Goal: Information Seeking & Learning: Compare options

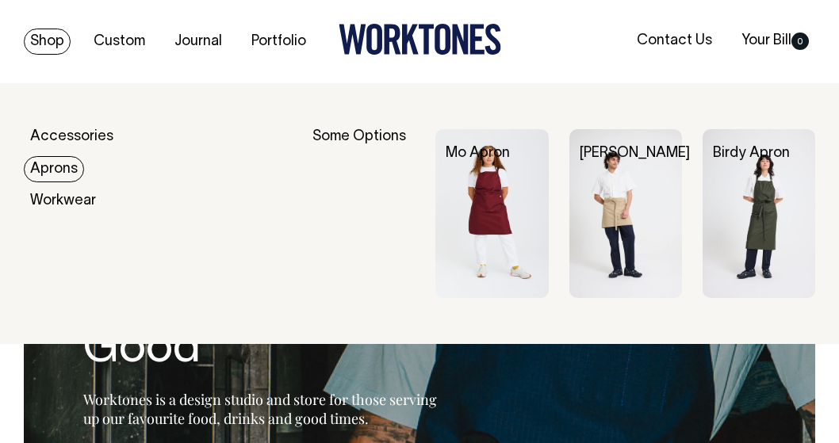
click at [616, 213] on img at bounding box center [625, 213] width 113 height 169
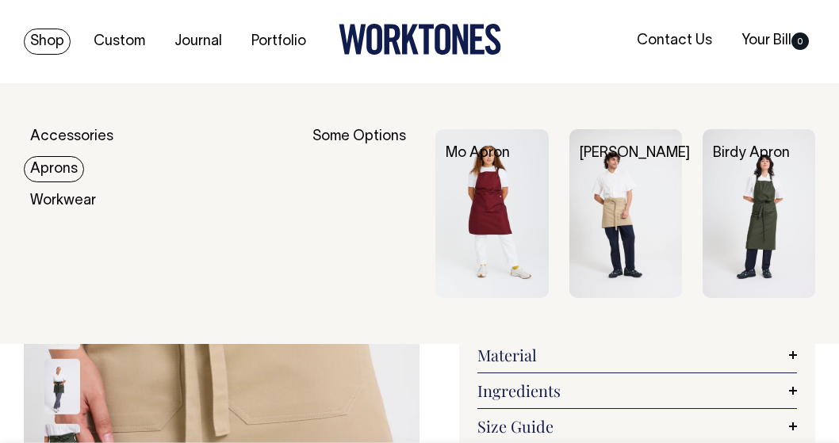
click at [48, 165] on link "Aprons" at bounding box center [54, 169] width 60 height 26
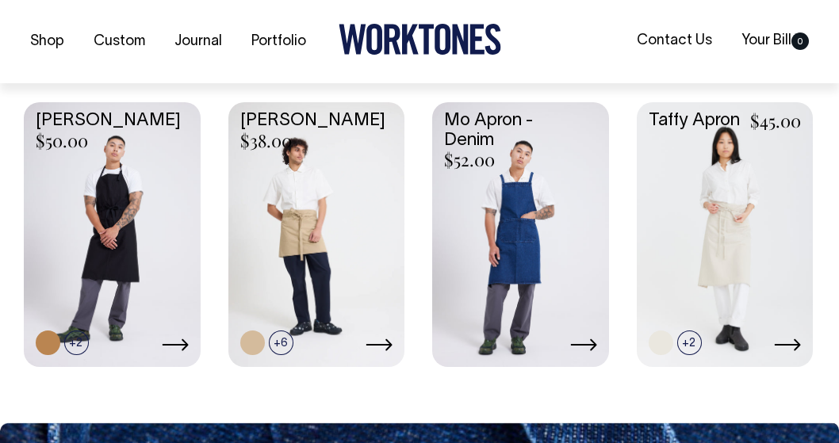
scroll to position [667, 0]
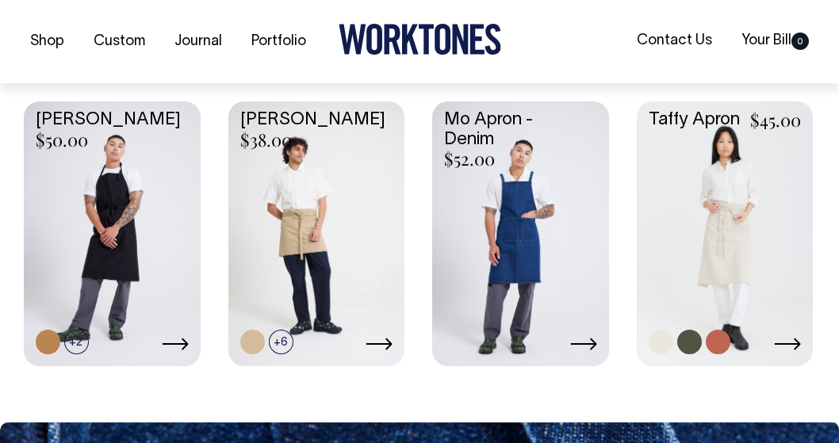
click at [750, 226] on link at bounding box center [725, 232] width 177 height 262
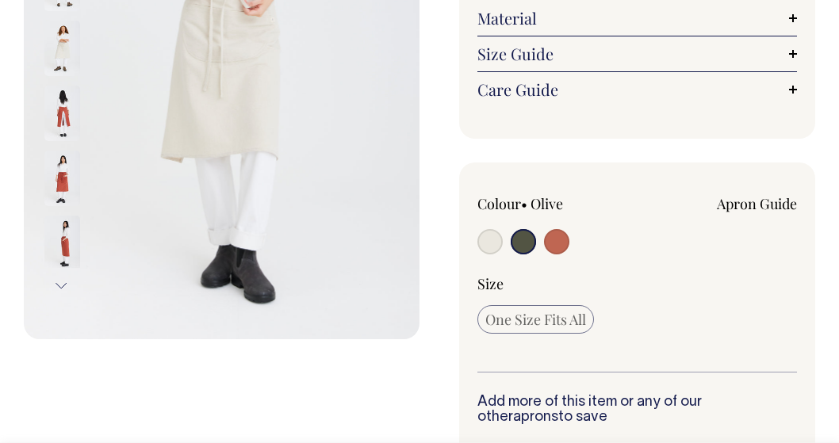
scroll to position [338, 0]
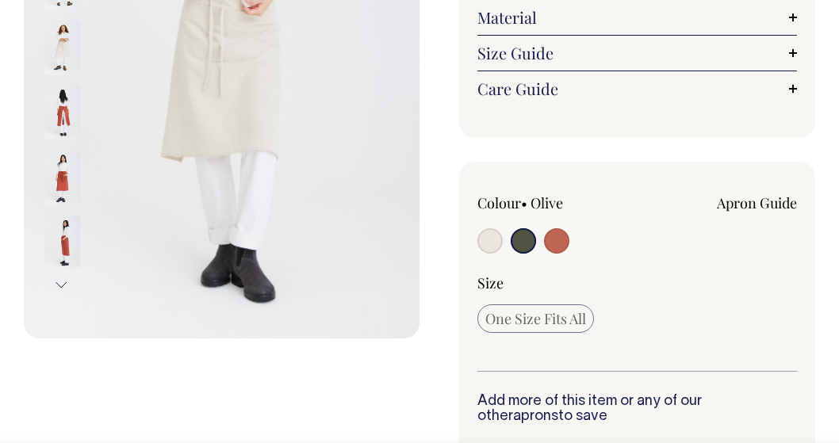
click at [518, 242] on input "radio" at bounding box center [522, 240] width 25 height 25
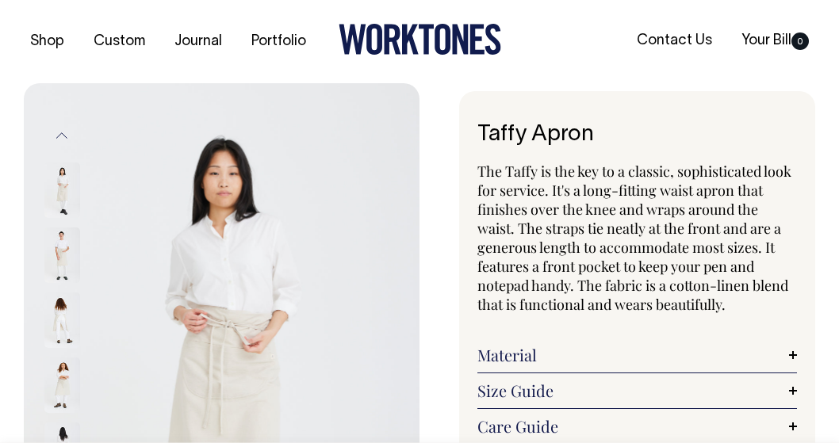
scroll to position [0, 0]
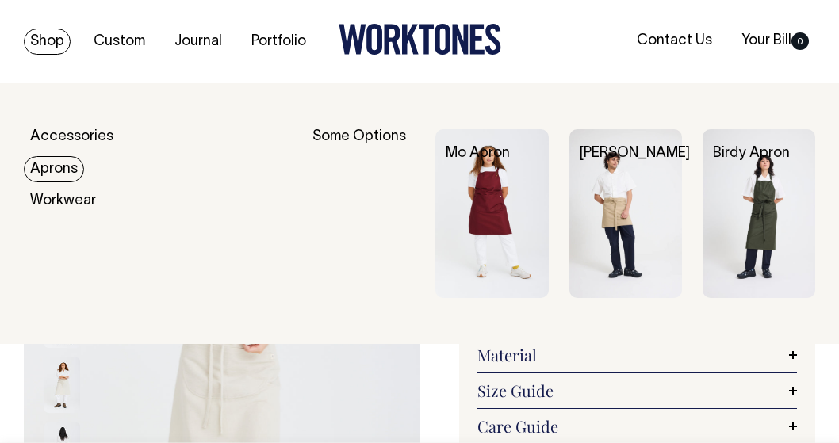
click at [53, 165] on link "Aprons" at bounding box center [54, 169] width 60 height 26
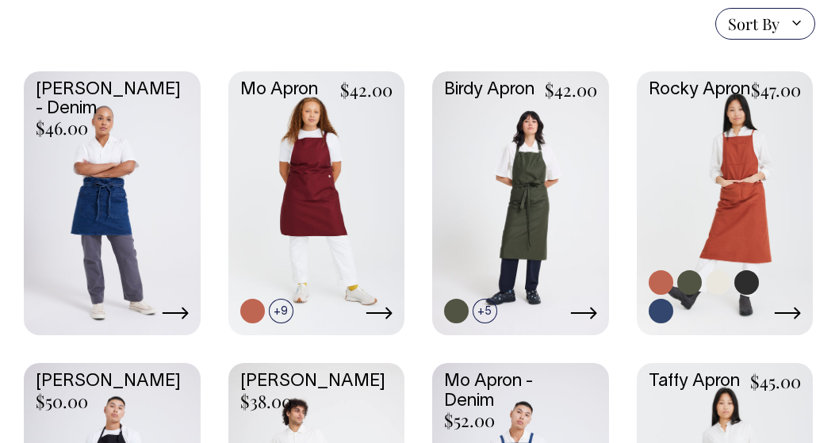
scroll to position [406, 0]
click at [706, 208] on link at bounding box center [725, 202] width 177 height 262
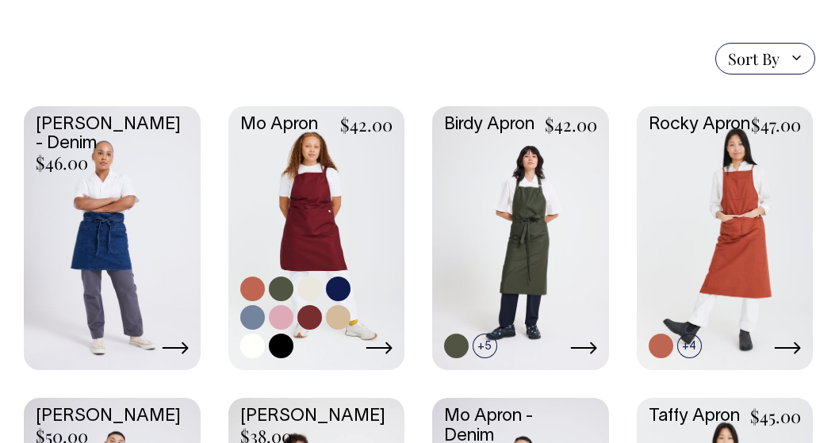
scroll to position [370, 0]
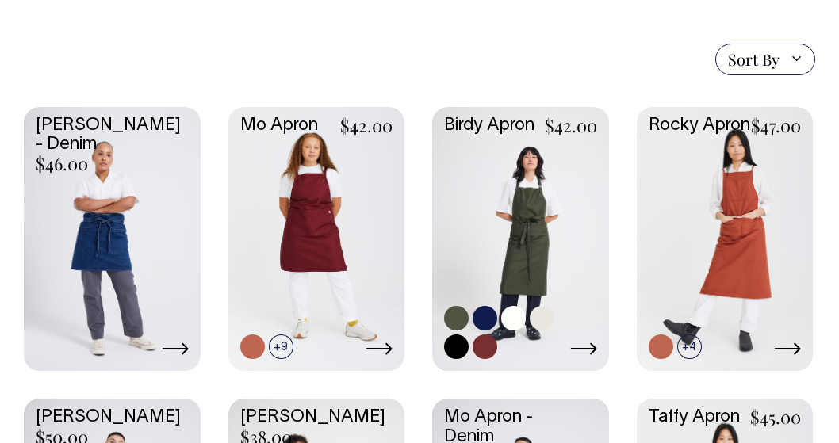
click at [526, 253] on link at bounding box center [520, 238] width 177 height 262
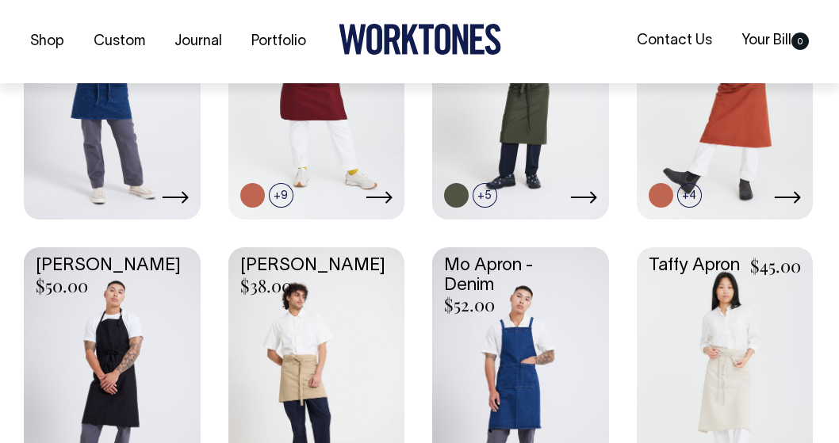
scroll to position [522, 0]
click at [76, 329] on link at bounding box center [112, 378] width 177 height 262
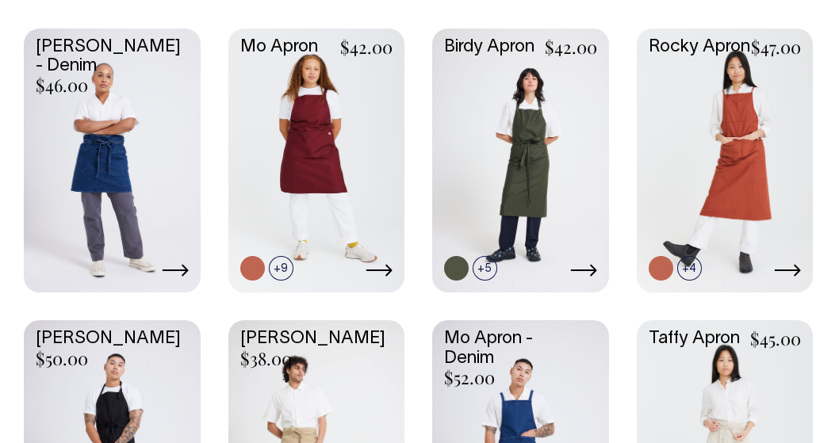
scroll to position [448, 0]
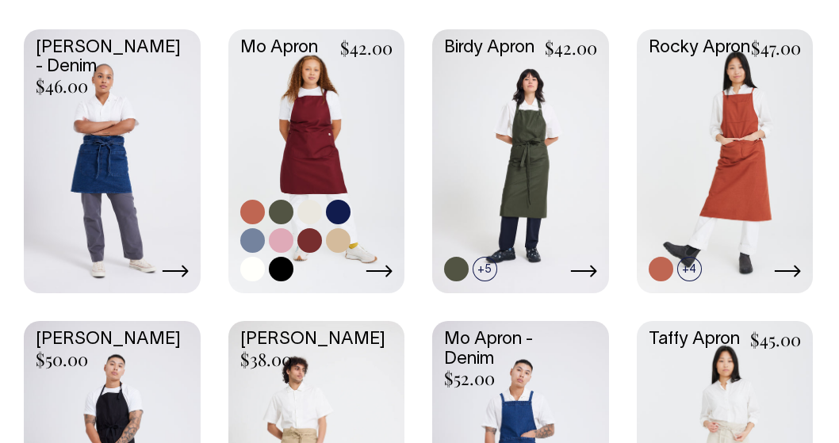
click at [313, 139] on link at bounding box center [316, 160] width 177 height 262
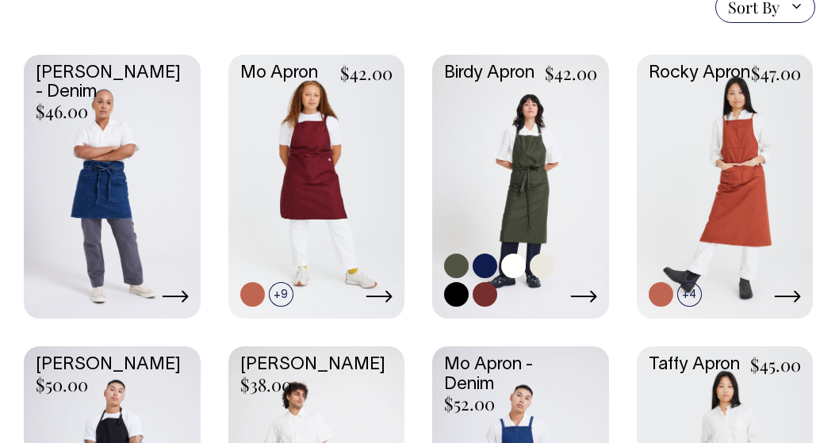
scroll to position [422, 0]
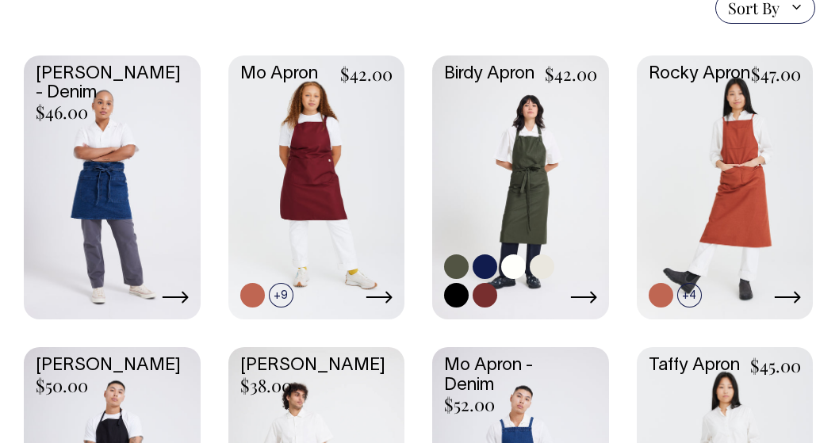
click at [526, 152] on link at bounding box center [520, 186] width 177 height 262
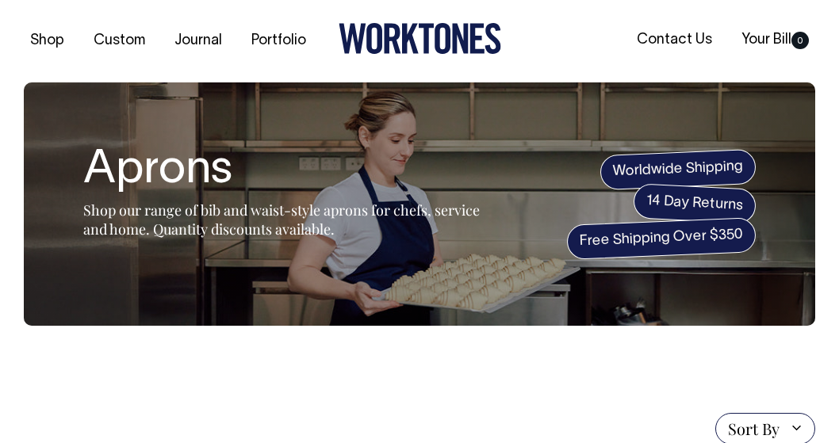
scroll to position [0, 0]
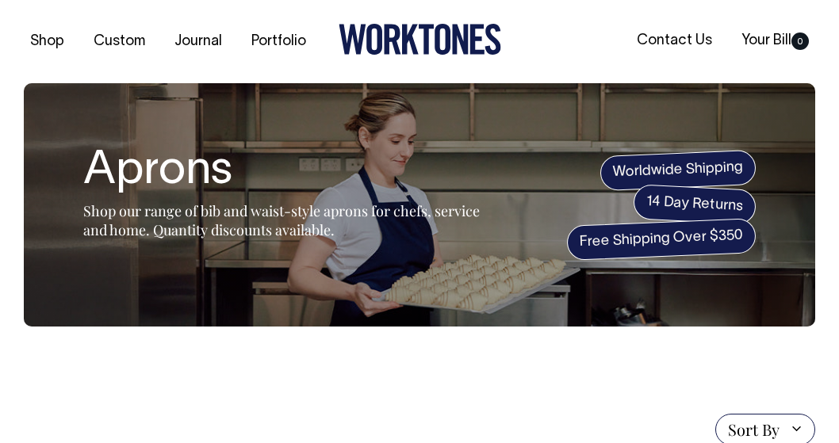
click at [441, 26] on icon at bounding box center [442, 39] width 16 height 31
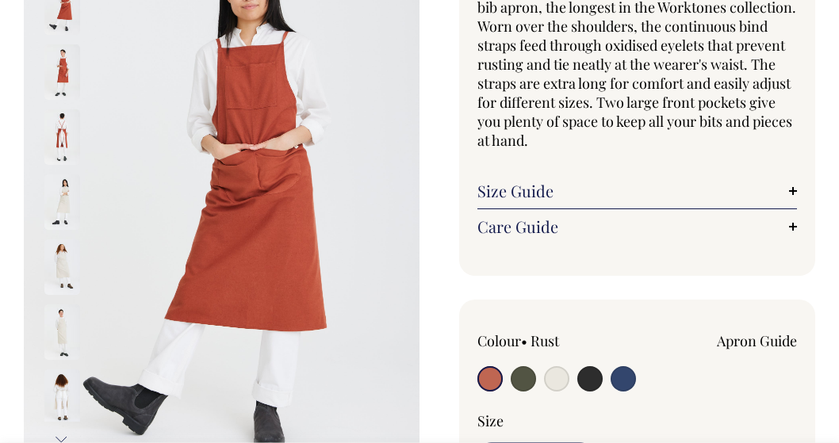
scroll to position [184, 0]
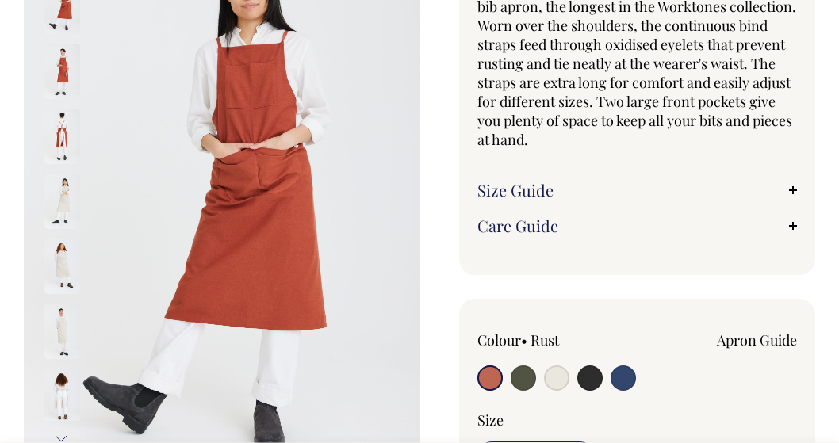
click at [525, 383] on input "radio" at bounding box center [522, 377] width 25 height 25
radio input "true"
select select "Olive"
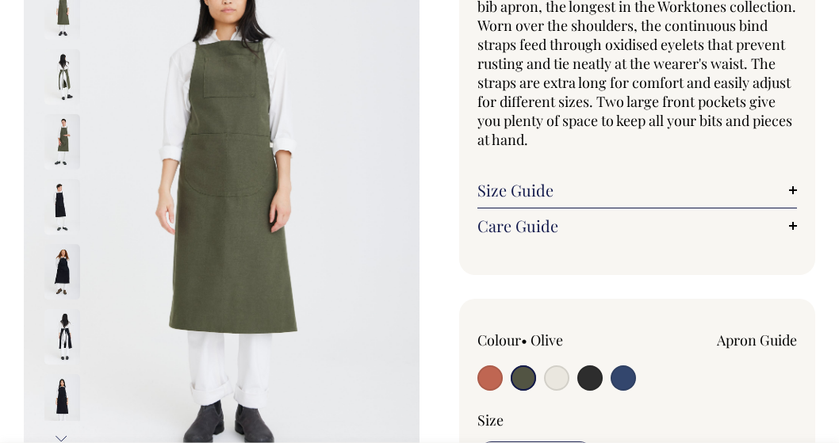
click at [525, 383] on input "radio" at bounding box center [522, 377] width 25 height 25
click at [554, 382] on input "radio" at bounding box center [556, 377] width 25 height 25
radio input "true"
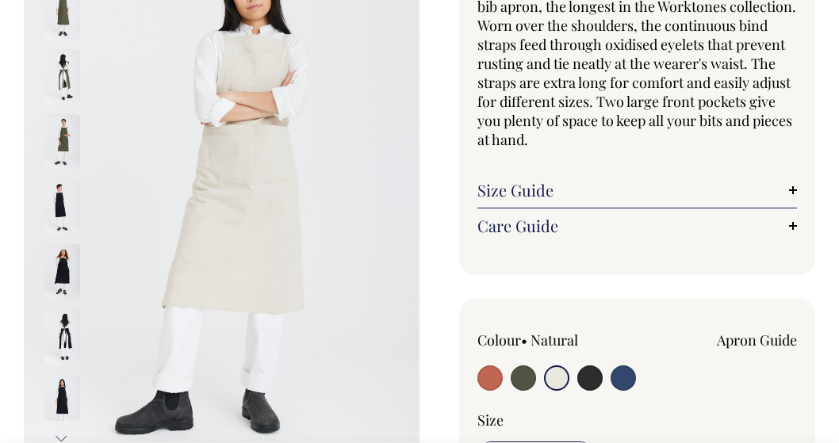
radio input "true"
select select "Natural"
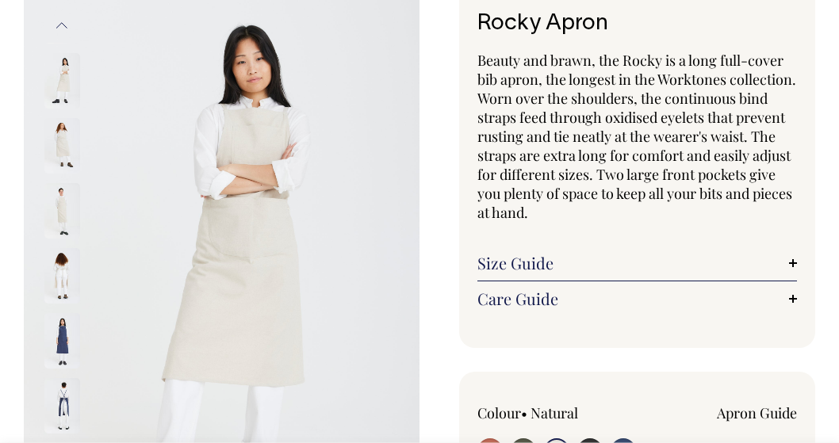
scroll to position [110, 0]
click at [55, 275] on img at bounding box center [62, 276] width 36 height 55
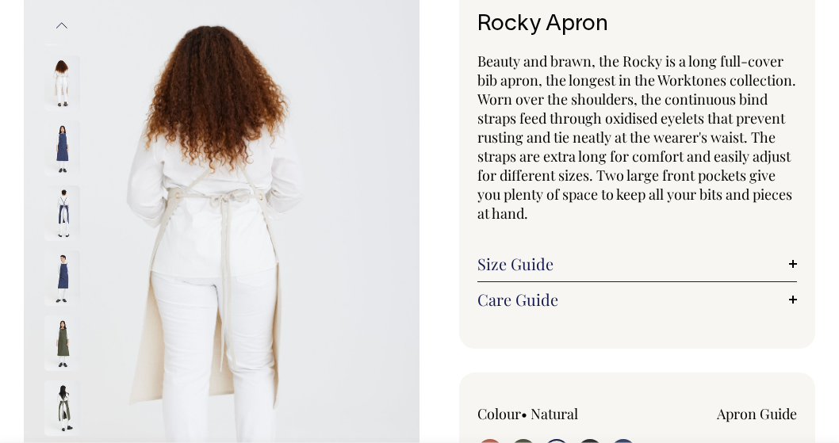
click at [59, 161] on img at bounding box center [62, 147] width 36 height 55
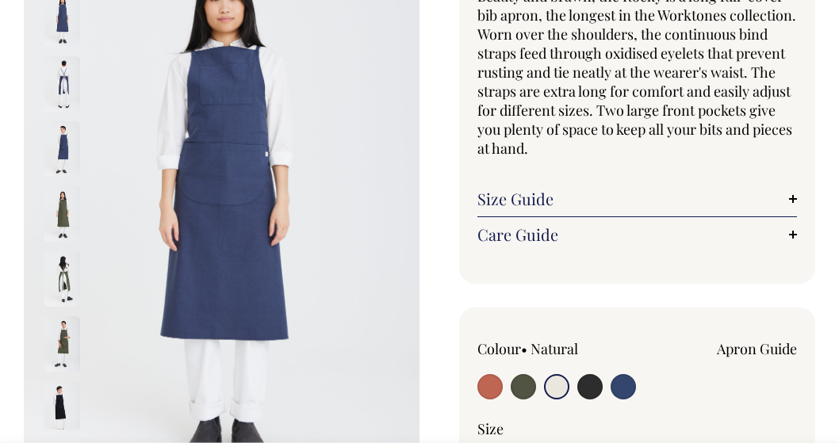
scroll to position [176, 0]
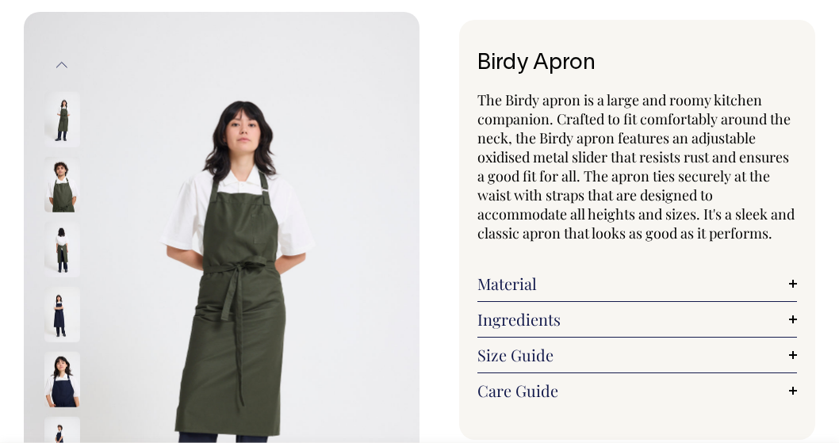
scroll to position [72, 0]
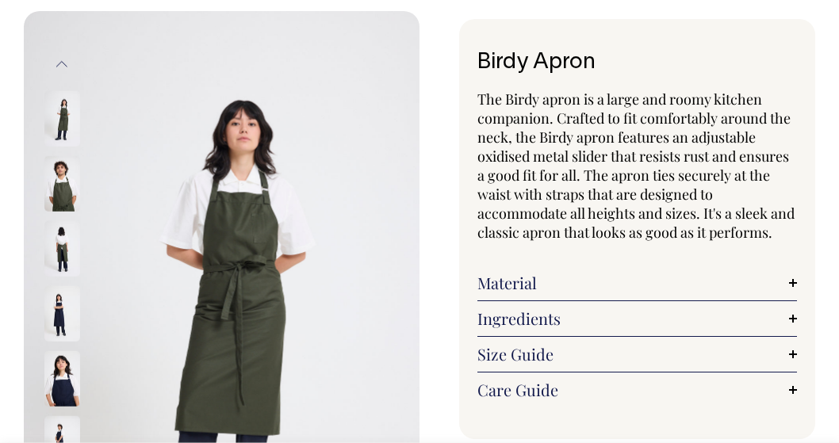
click at [62, 177] on img at bounding box center [62, 182] width 36 height 55
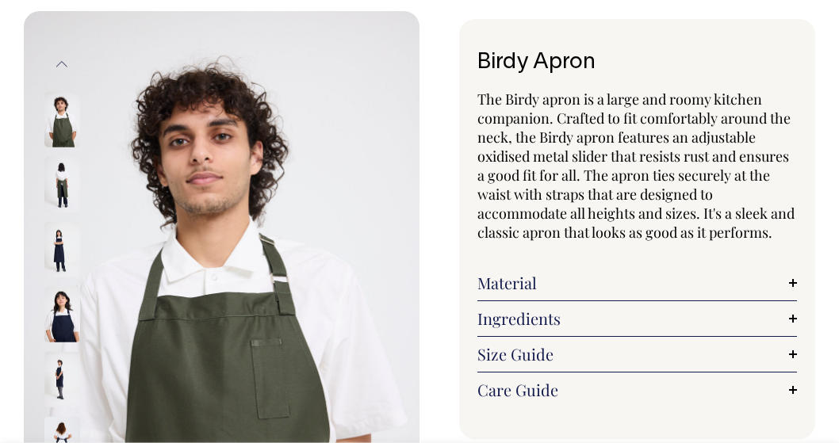
click at [60, 175] on img at bounding box center [62, 183] width 36 height 55
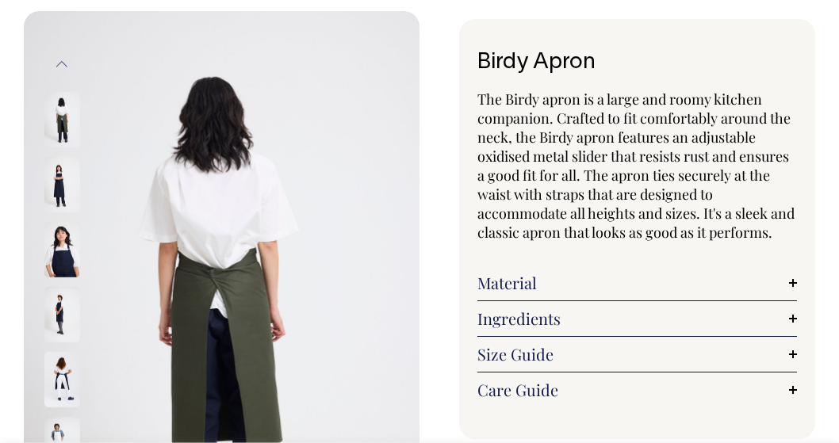
click at [59, 234] on img at bounding box center [62, 248] width 36 height 55
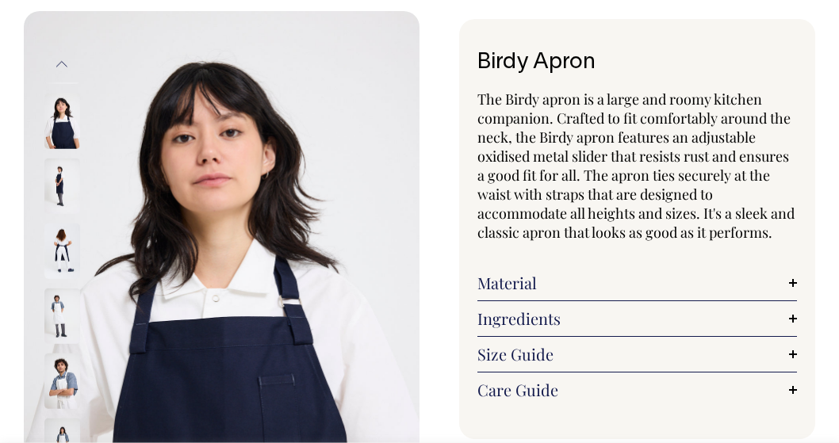
click at [50, 297] on img at bounding box center [62, 315] width 36 height 55
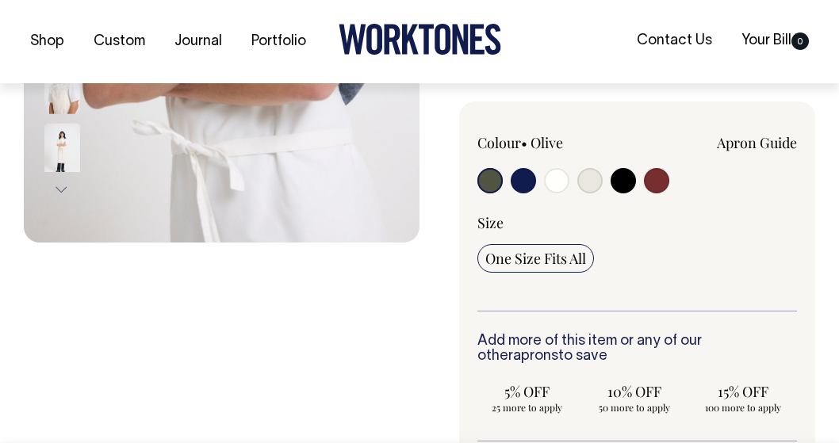
scroll to position [434, 0]
click at [667, 193] on input "radio" at bounding box center [656, 179] width 25 height 25
radio input "true"
select select "Burgundy"
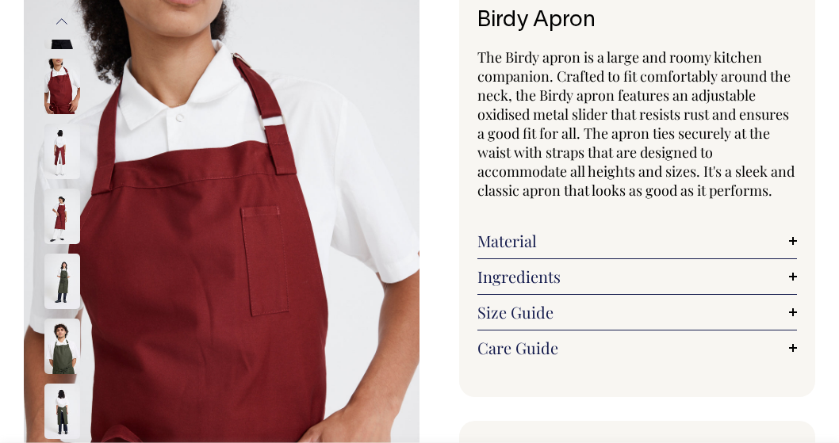
scroll to position [113, 0]
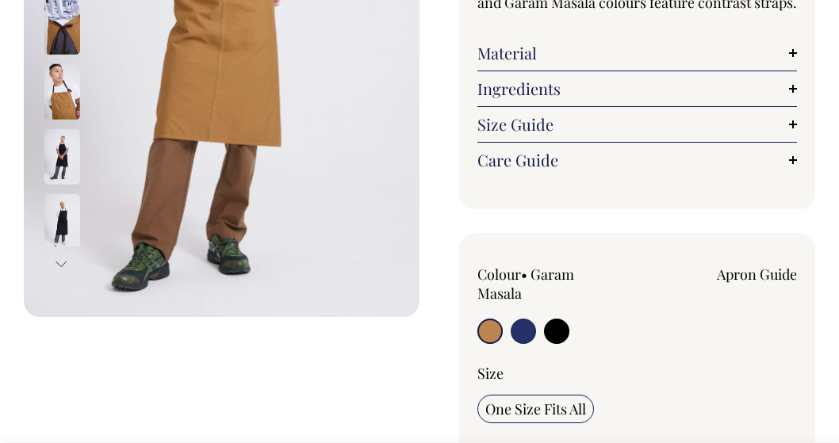
scroll to position [360, 0]
click at [559, 329] on input "radio" at bounding box center [556, 330] width 25 height 25
radio input "true"
select select "Black"
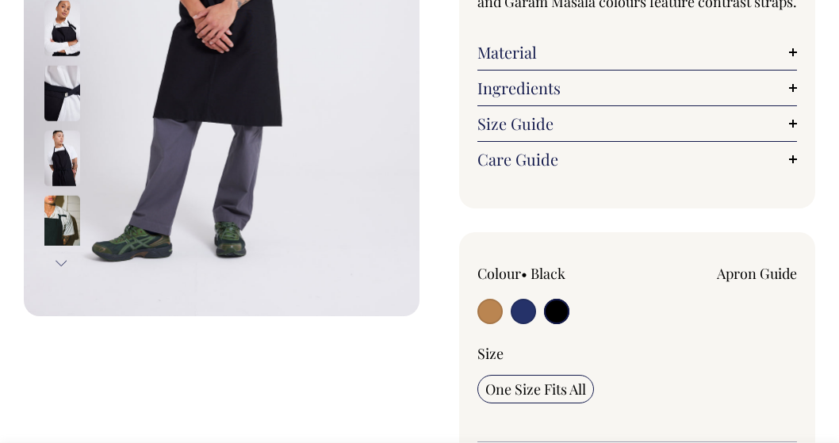
click at [526, 319] on input "radio" at bounding box center [522, 311] width 25 height 25
radio input "true"
select select "French Navy"
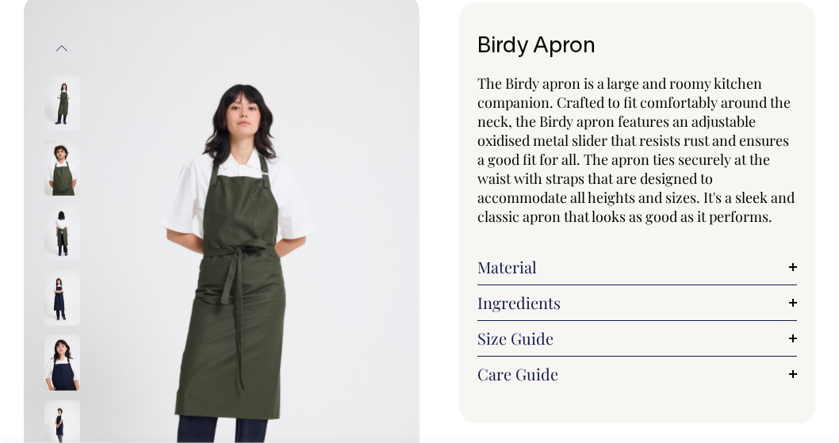
scroll to position [89, 0]
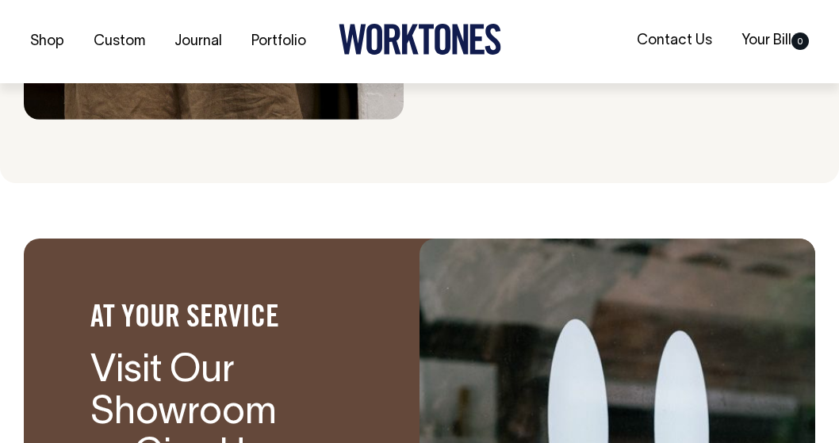
scroll to position [1773, 0]
